Goal: Find specific page/section: Find specific page/section

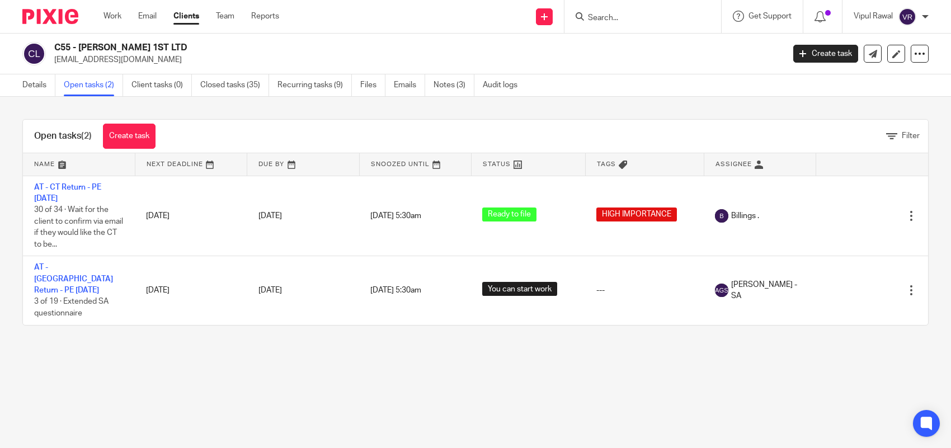
drag, startPoint x: 142, startPoint y: 14, endPoint x: 130, endPoint y: 20, distance: 13.0
click at [143, 14] on link "Email" at bounding box center [147, 16] width 18 height 11
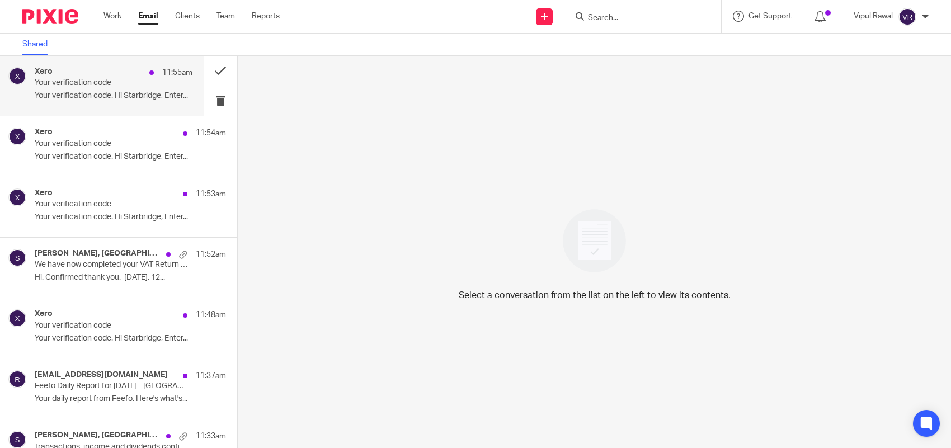
click at [90, 78] on p "Your verification code" at bounding box center [98, 83] width 126 height 10
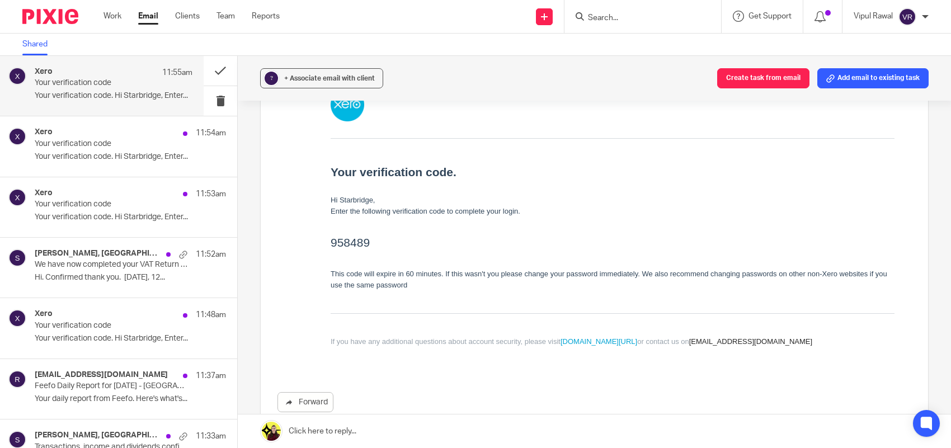
click at [118, 87] on p "Your verification code" at bounding box center [98, 83] width 126 height 10
click at [205, 97] on button at bounding box center [221, 101] width 34 height 30
click at [207, 105] on button at bounding box center [221, 101] width 34 height 30
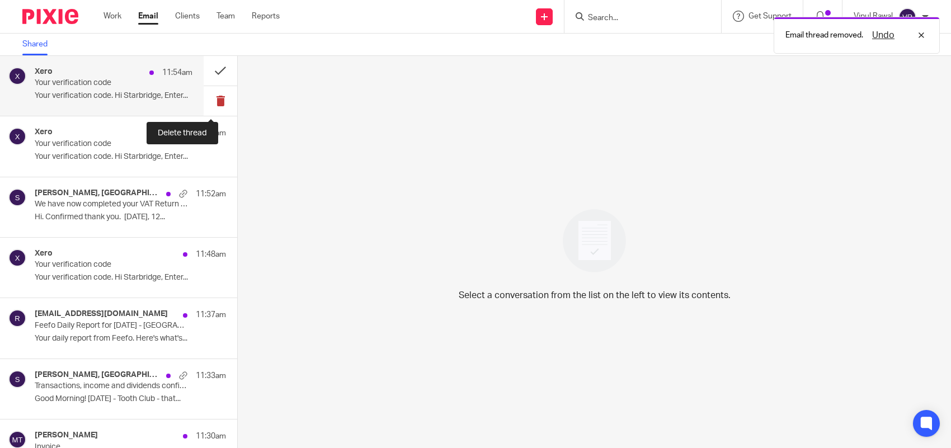
click at [210, 101] on button at bounding box center [221, 101] width 34 height 30
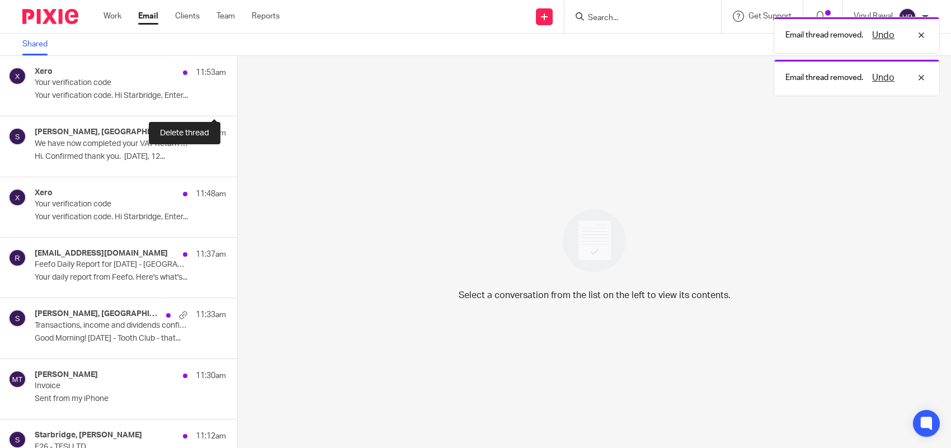
click at [237, 102] on button at bounding box center [241, 101] width 9 height 30
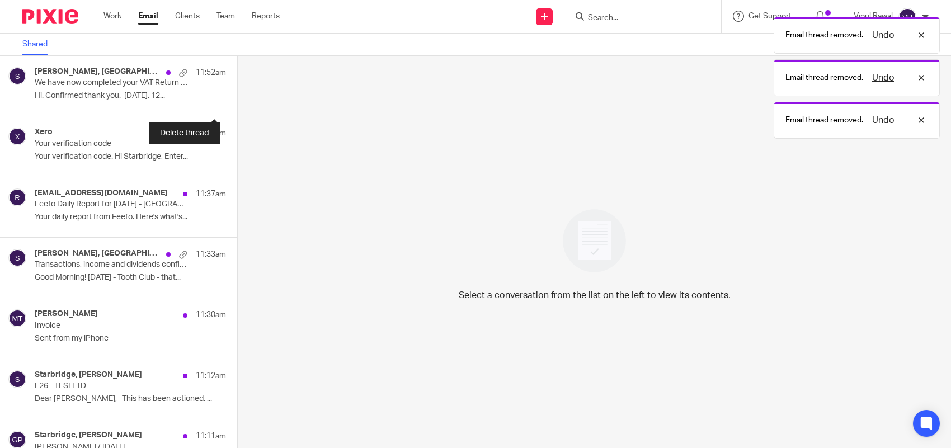
click at [237, 102] on button at bounding box center [241, 101] width 9 height 30
click at [237, 147] on button at bounding box center [241, 162] width 9 height 30
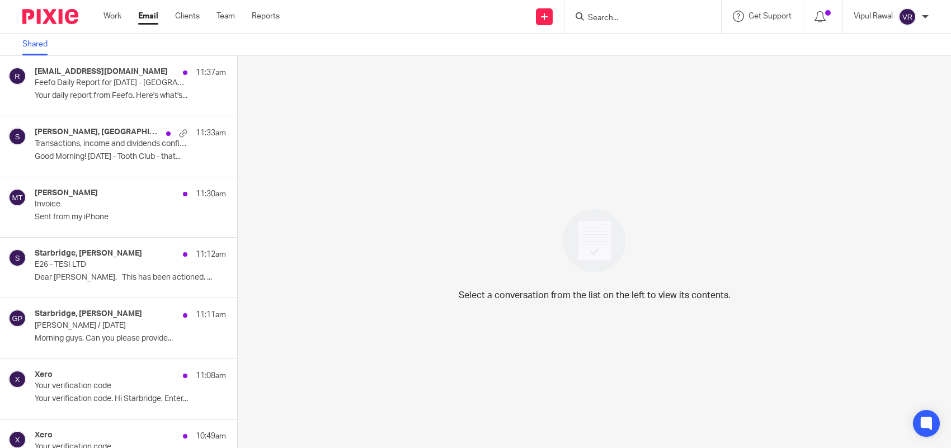
click at [98, 42] on div "Shared" at bounding box center [475, 45] width 951 height 22
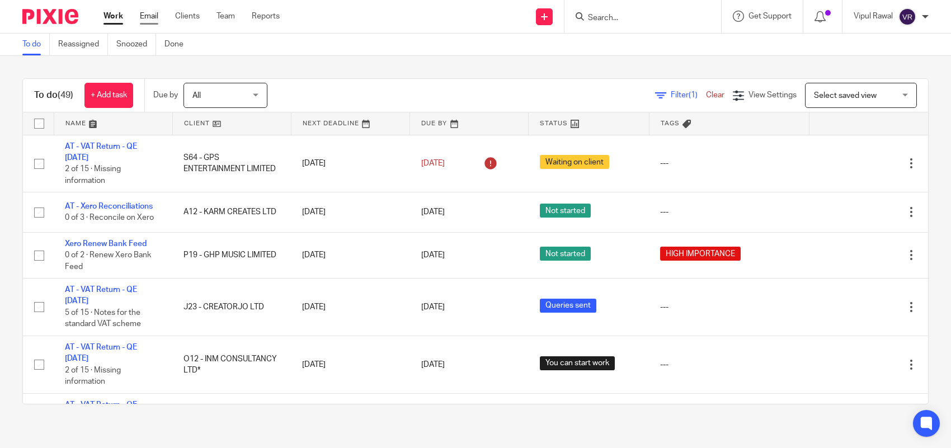
click at [147, 18] on link "Email" at bounding box center [149, 16] width 18 height 11
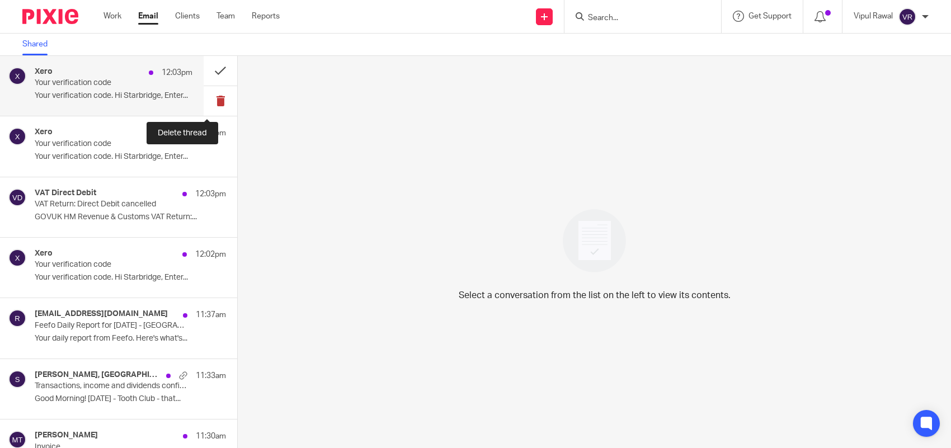
click at [211, 98] on button at bounding box center [221, 101] width 34 height 30
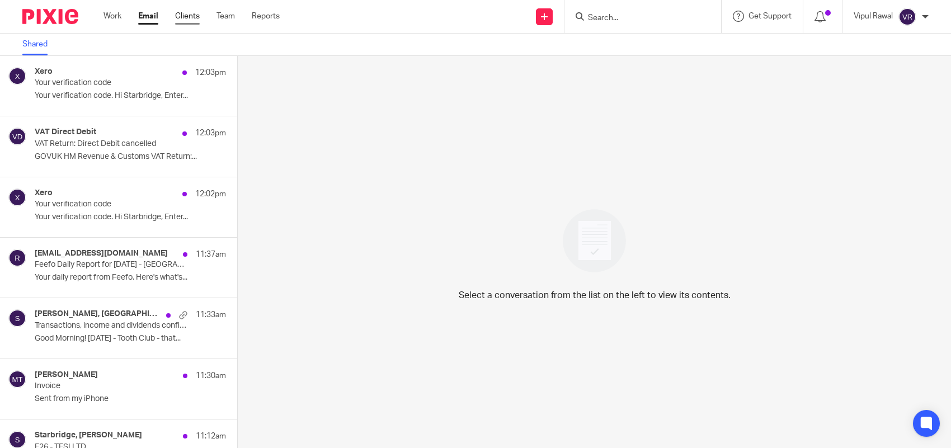
click at [184, 17] on link "Clients" at bounding box center [187, 16] width 25 height 11
click at [188, 17] on link "Clients" at bounding box center [187, 16] width 25 height 11
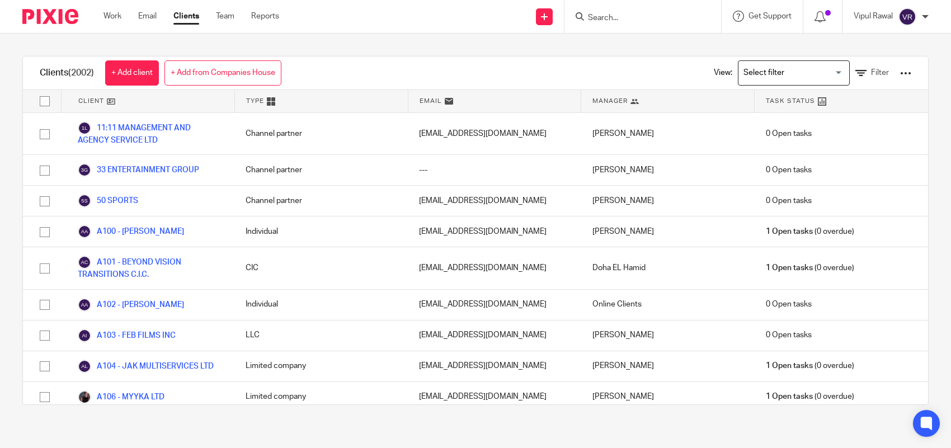
click at [123, 15] on ul "Work Email Clients Team Reports" at bounding box center [200, 16] width 192 height 11
click at [116, 18] on link "Work" at bounding box center [113, 16] width 18 height 11
